Goal: Check status: Check status

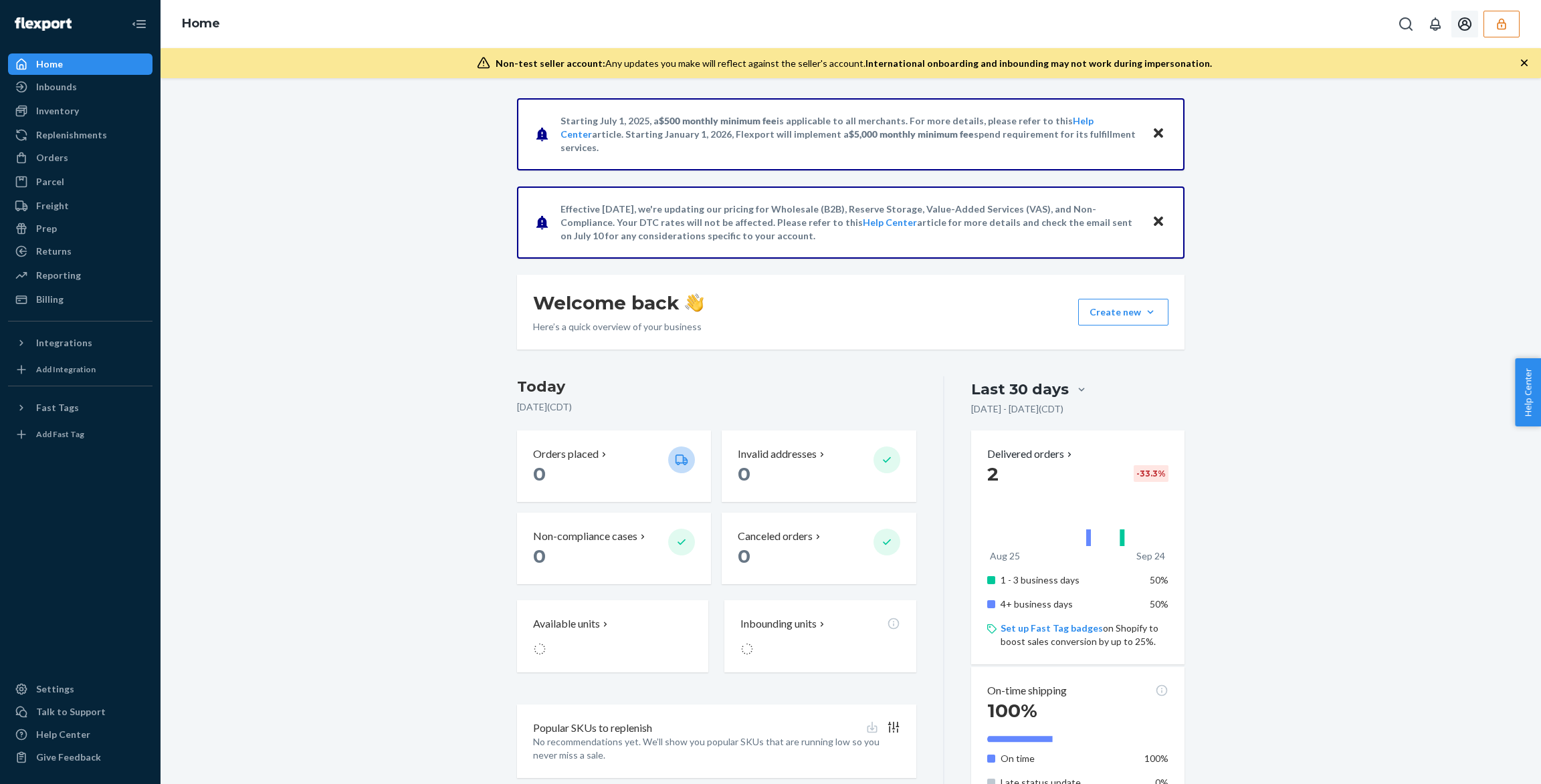
click at [1496, 17] on icon "button" at bounding box center [1502, 24] width 14 height 14
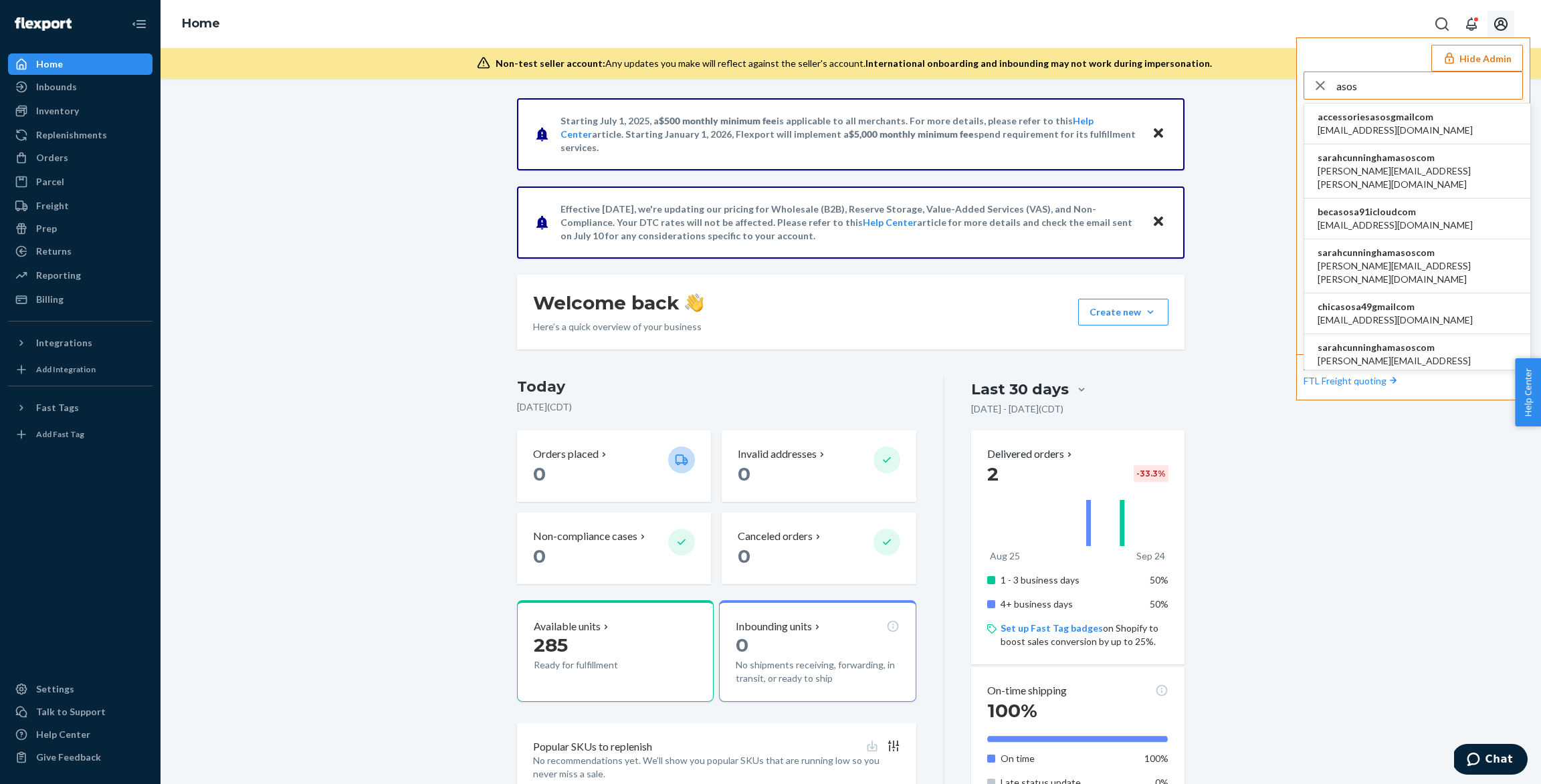
type input "asos"
click at [1438, 159] on span "sarahcunninghamasoscom" at bounding box center [1416, 158] width 199 height 14
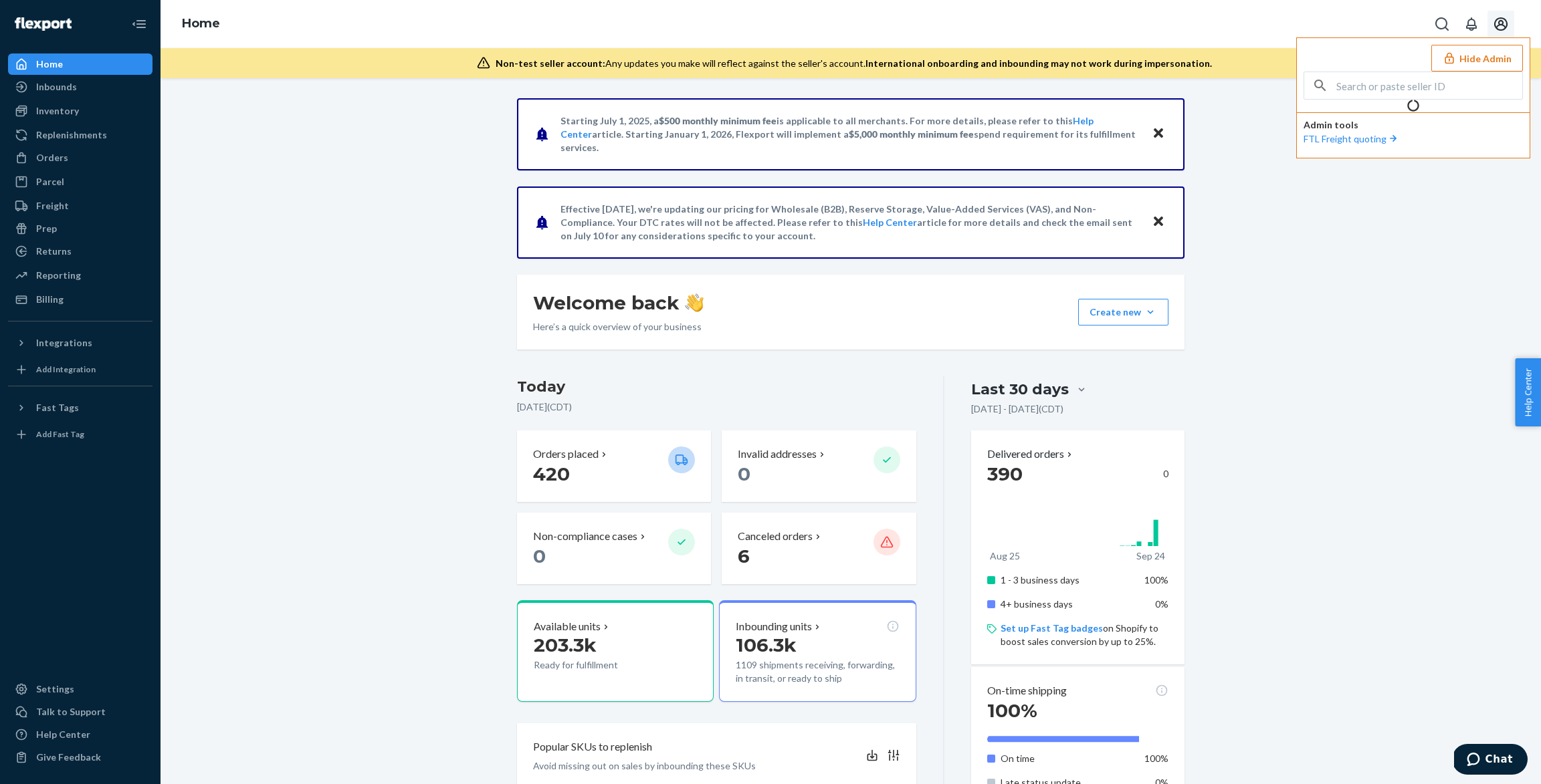
click at [263, 161] on div "Starting [DATE], a $500 monthly minimum fee is applicable to all merchants. For…" at bounding box center [851, 731] width 1360 height 1267
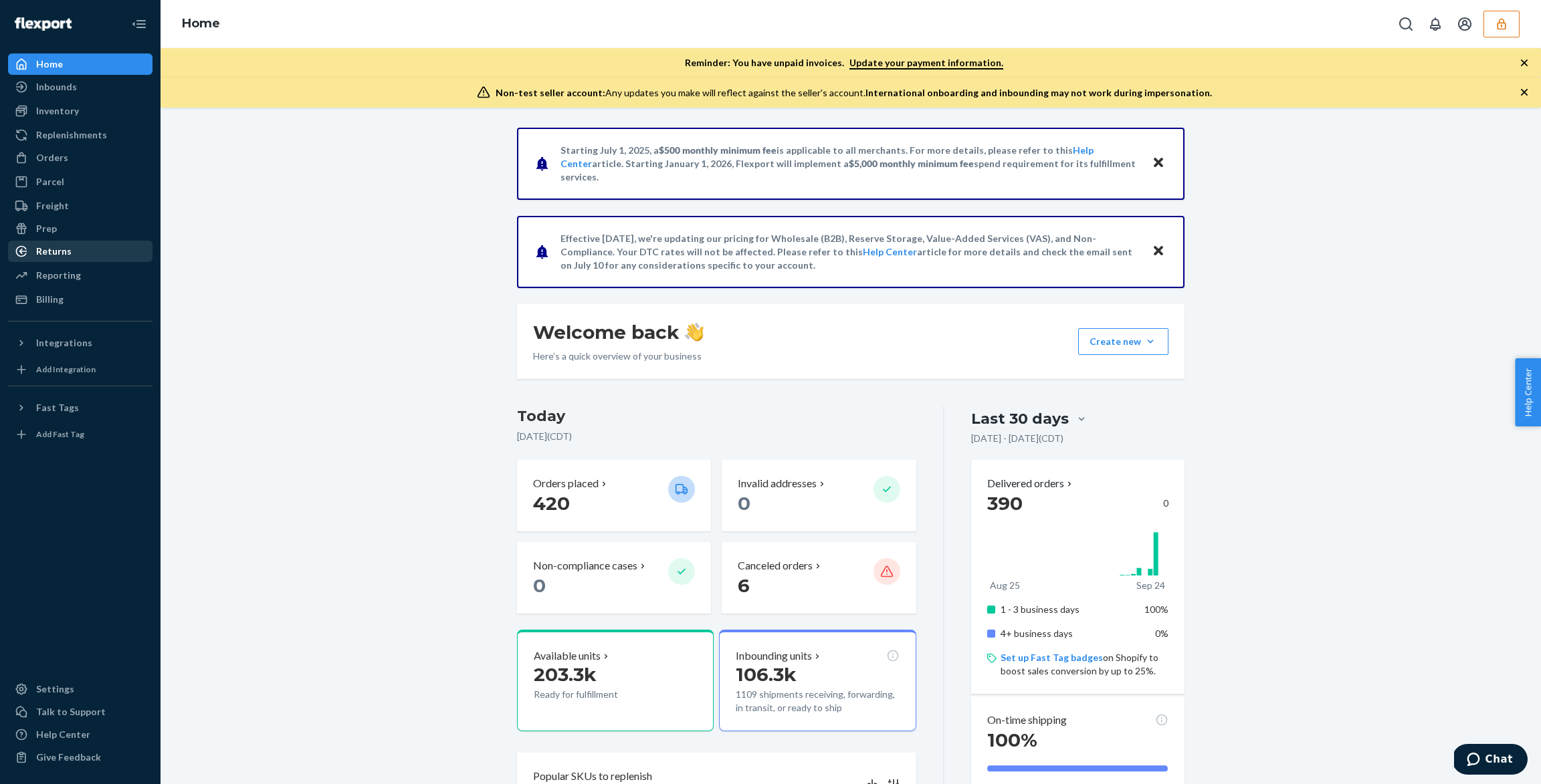
click at [61, 249] on div "Returns" at bounding box center [53, 252] width 35 height 14
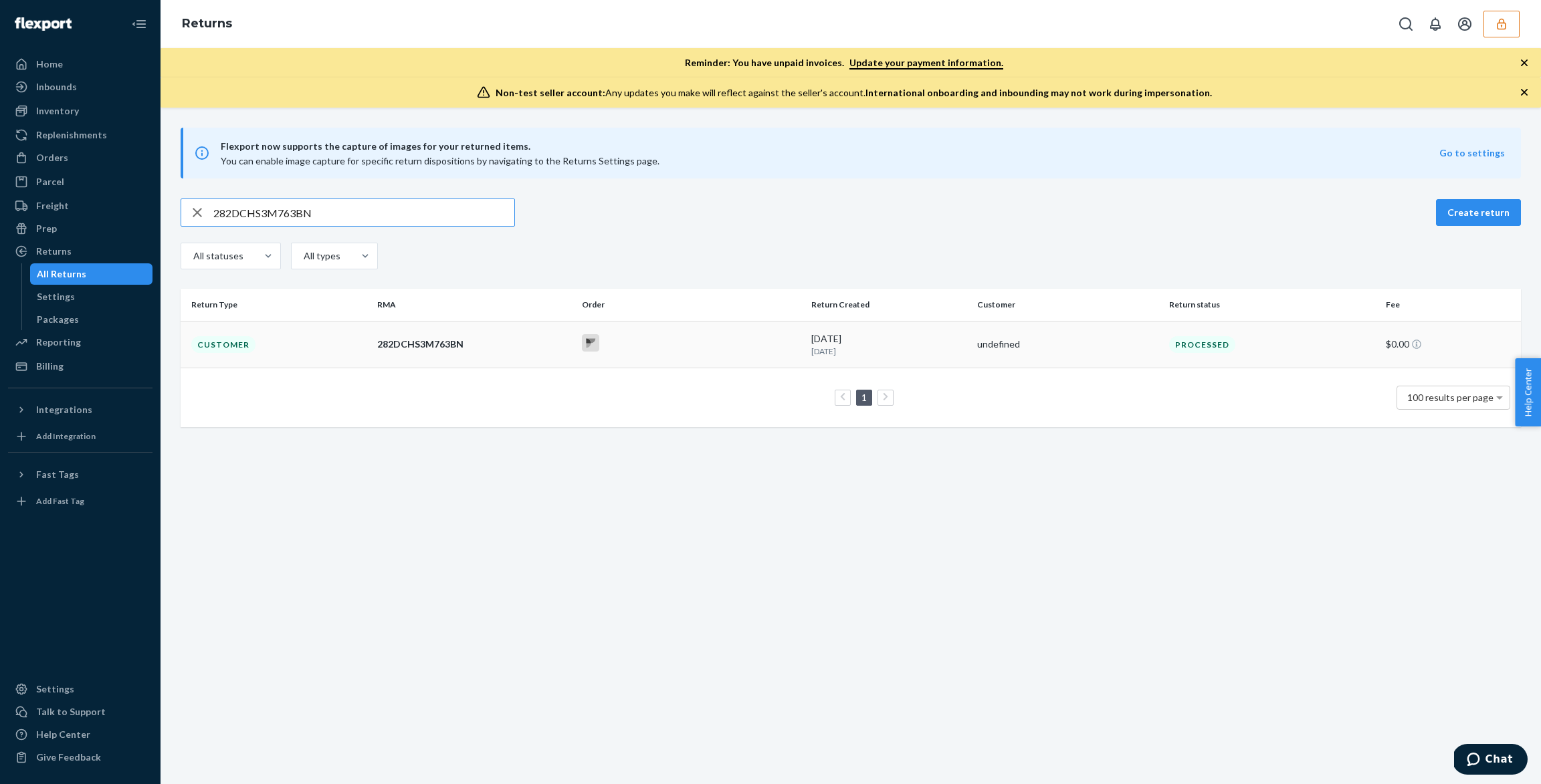
type input "282DCHS3M763BN"
click at [353, 322] on td "Customer" at bounding box center [276, 344] width 191 height 47
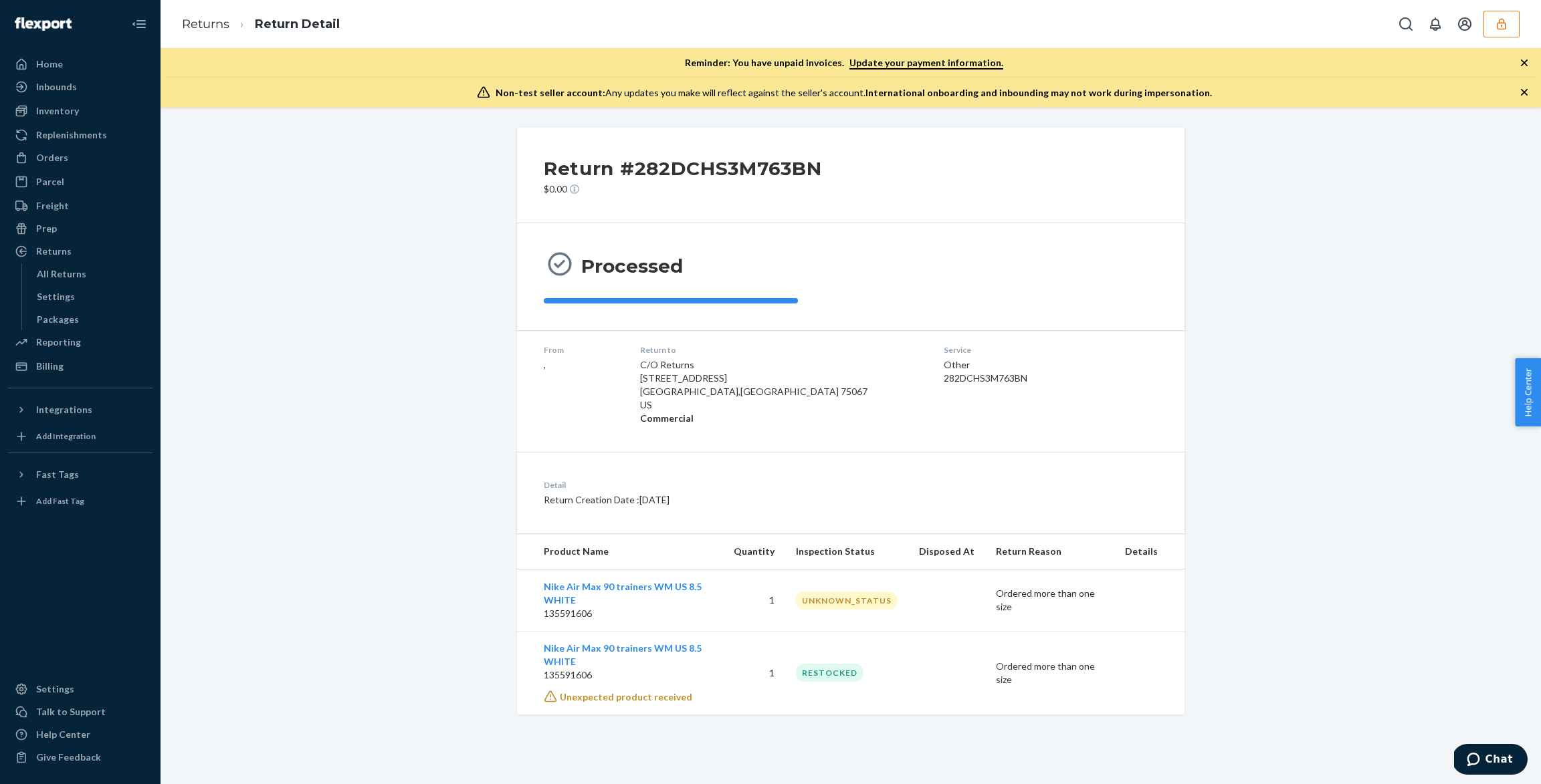
click at [1424, 618] on div "Return #282DCHS3M763BN $0.00 Processed From , Return to C/O Returns 2900 S Vall…" at bounding box center [851, 421] width 1360 height 587
click at [609, 679] on p "135591606" at bounding box center [628, 676] width 168 height 14
click at [915, 624] on td at bounding box center [946, 600] width 77 height 62
drag, startPoint x: 625, startPoint y: 612, endPoint x: 542, endPoint y: 617, distance: 83.2
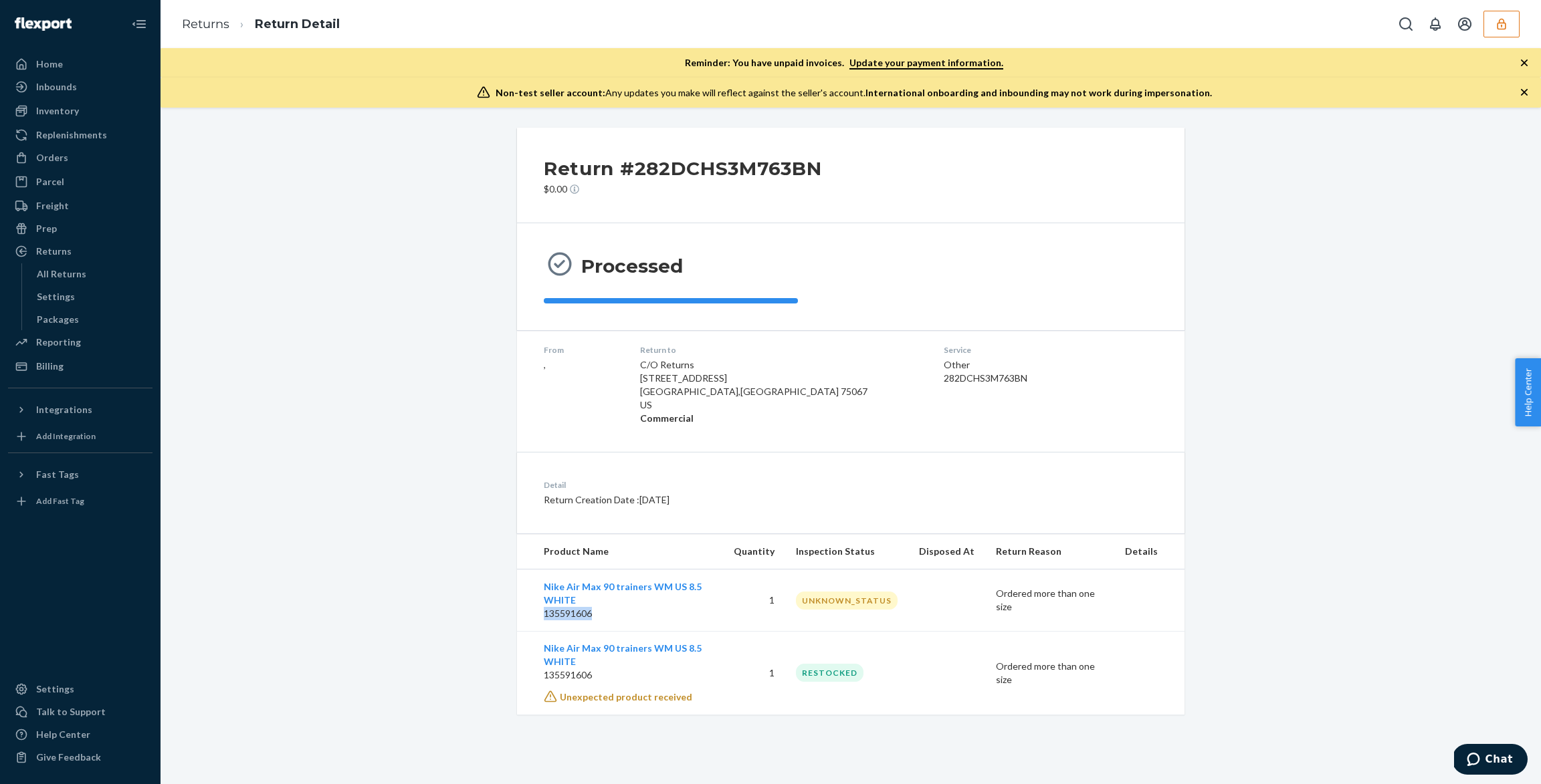
click at [542, 617] on td "Nike Air Max 90 trainers WM US 8.5 WHITE 135591606" at bounding box center [619, 600] width 206 height 62
